Goal: Transaction & Acquisition: Purchase product/service

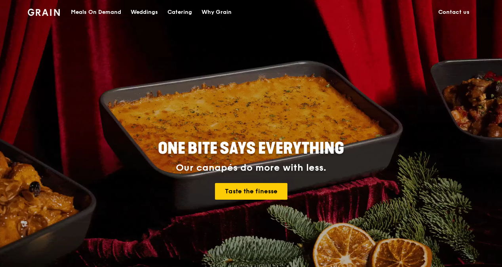
click at [89, 10] on div "Meals On Demand" at bounding box center [96, 12] width 50 height 24
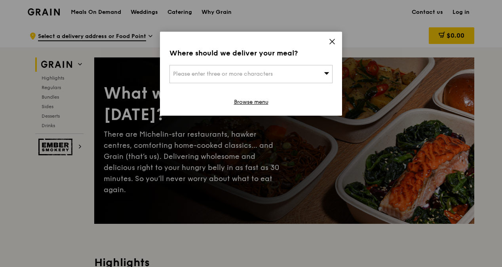
click at [304, 73] on div "Please enter three or more characters" at bounding box center [250, 74] width 163 height 18
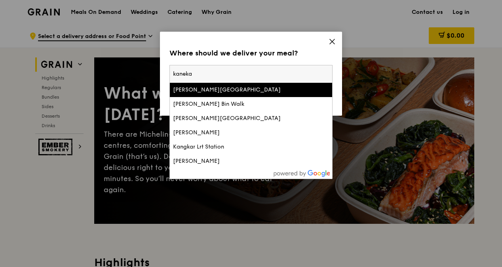
type input "kaneka"
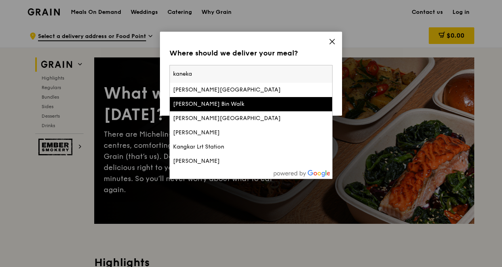
drag, startPoint x: 237, startPoint y: 79, endPoint x: 82, endPoint y: 95, distance: 156.7
click at [82, 95] on div "Where should we deliver your meal? Please enter three or more characters [PERSO…" at bounding box center [251, 133] width 502 height 267
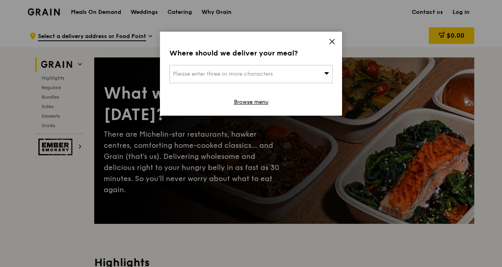
click at [293, 67] on div "Please enter three or more characters" at bounding box center [250, 74] width 163 height 18
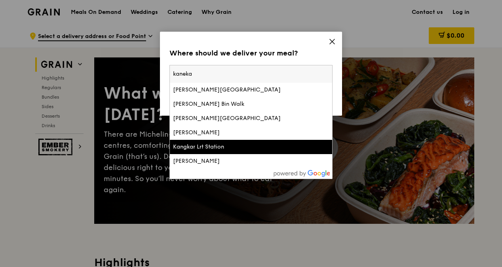
click at [190, 76] on input "kaneka" at bounding box center [251, 73] width 162 height 17
paste input "[STREET_ADDRESS]"
type input "[STREET_ADDRESS]"
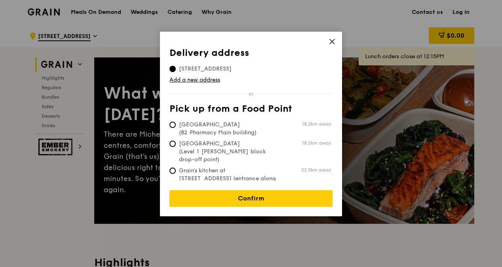
click at [212, 66] on span "[STREET_ADDRESS]" at bounding box center [205, 69] width 72 height 8
click at [176, 66] on input "[STREET_ADDRESS]" at bounding box center [172, 69] width 6 height 6
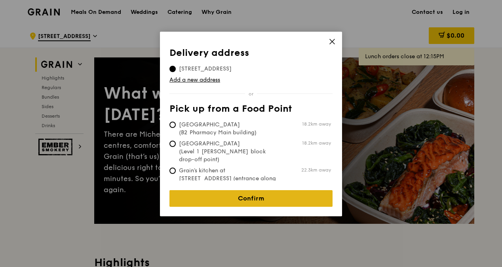
click at [253, 190] on link "Confirm" at bounding box center [250, 198] width 163 height 17
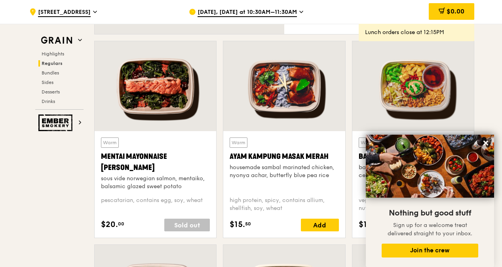
scroll to position [683, 0]
click at [486, 142] on icon at bounding box center [485, 142] width 5 height 5
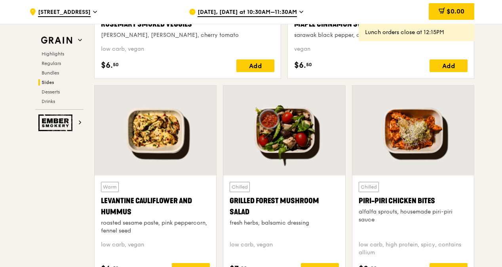
scroll to position [1972, 0]
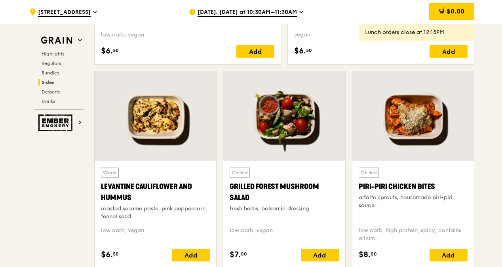
drag, startPoint x: 501, startPoint y: 153, endPoint x: 503, endPoint y: 164, distance: 11.3
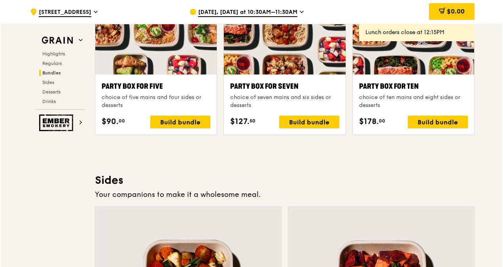
scroll to position [1620, 0]
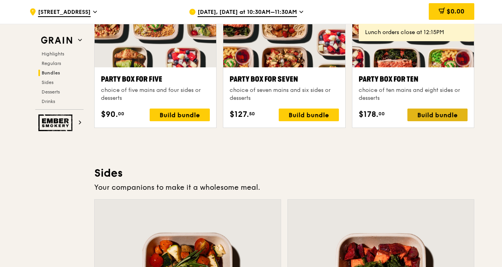
click at [421, 118] on div "Build bundle" at bounding box center [437, 114] width 60 height 13
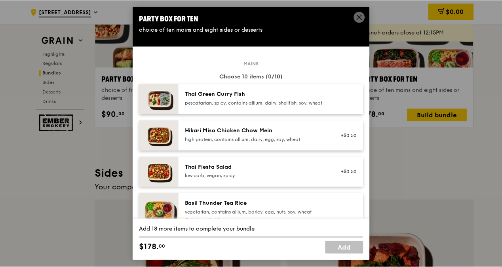
scroll to position [7, 0]
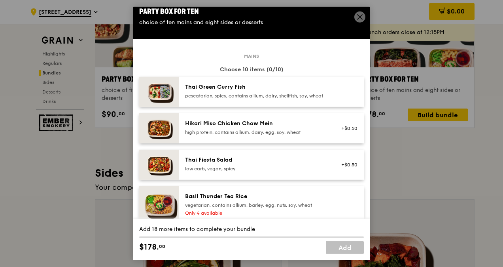
click at [363, 18] on icon at bounding box center [360, 16] width 7 height 7
